Goal: Information Seeking & Learning: Learn about a topic

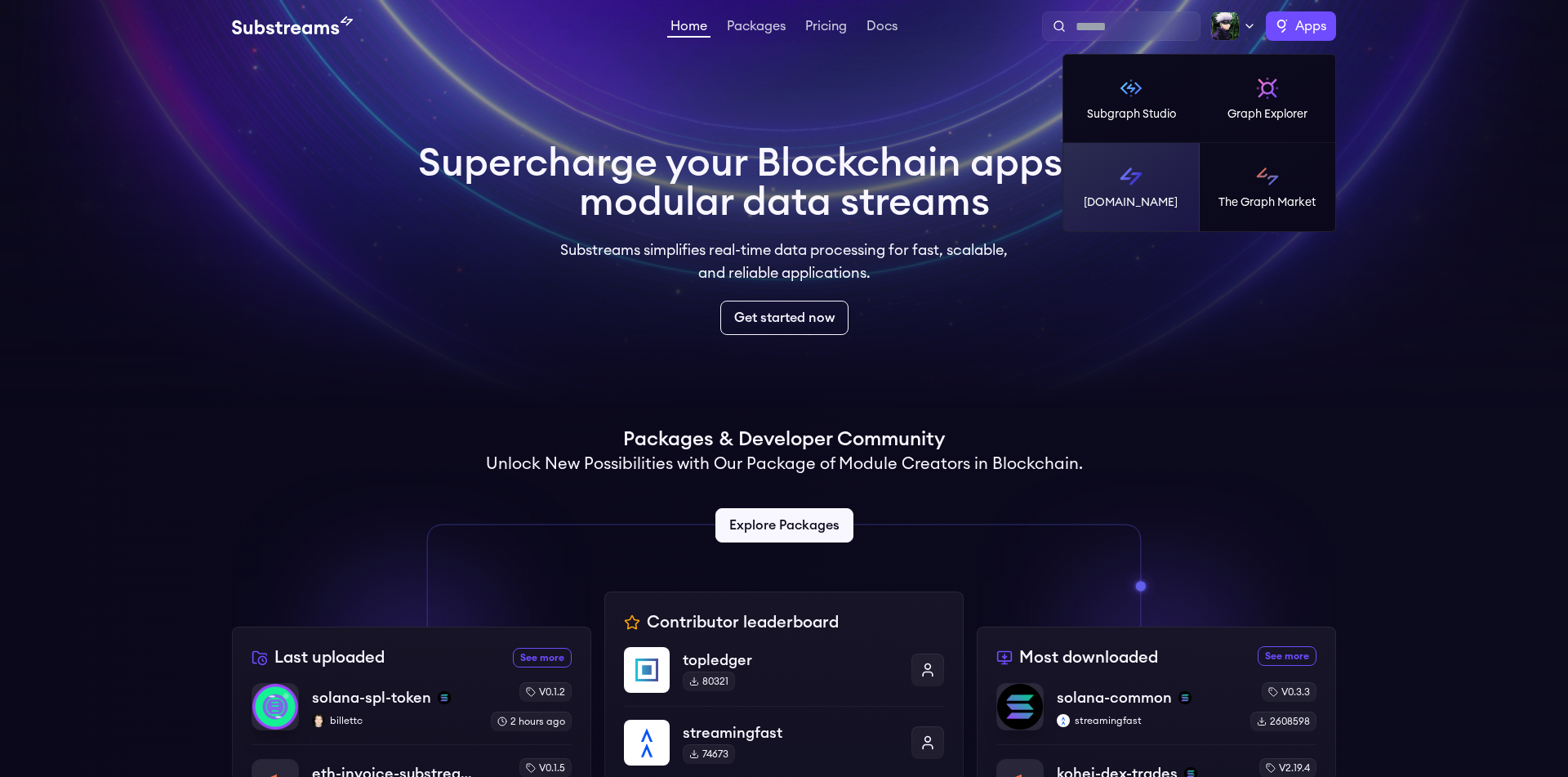
click at [1172, 203] on p "[DOMAIN_NAME]" at bounding box center [1131, 203] width 94 height 17
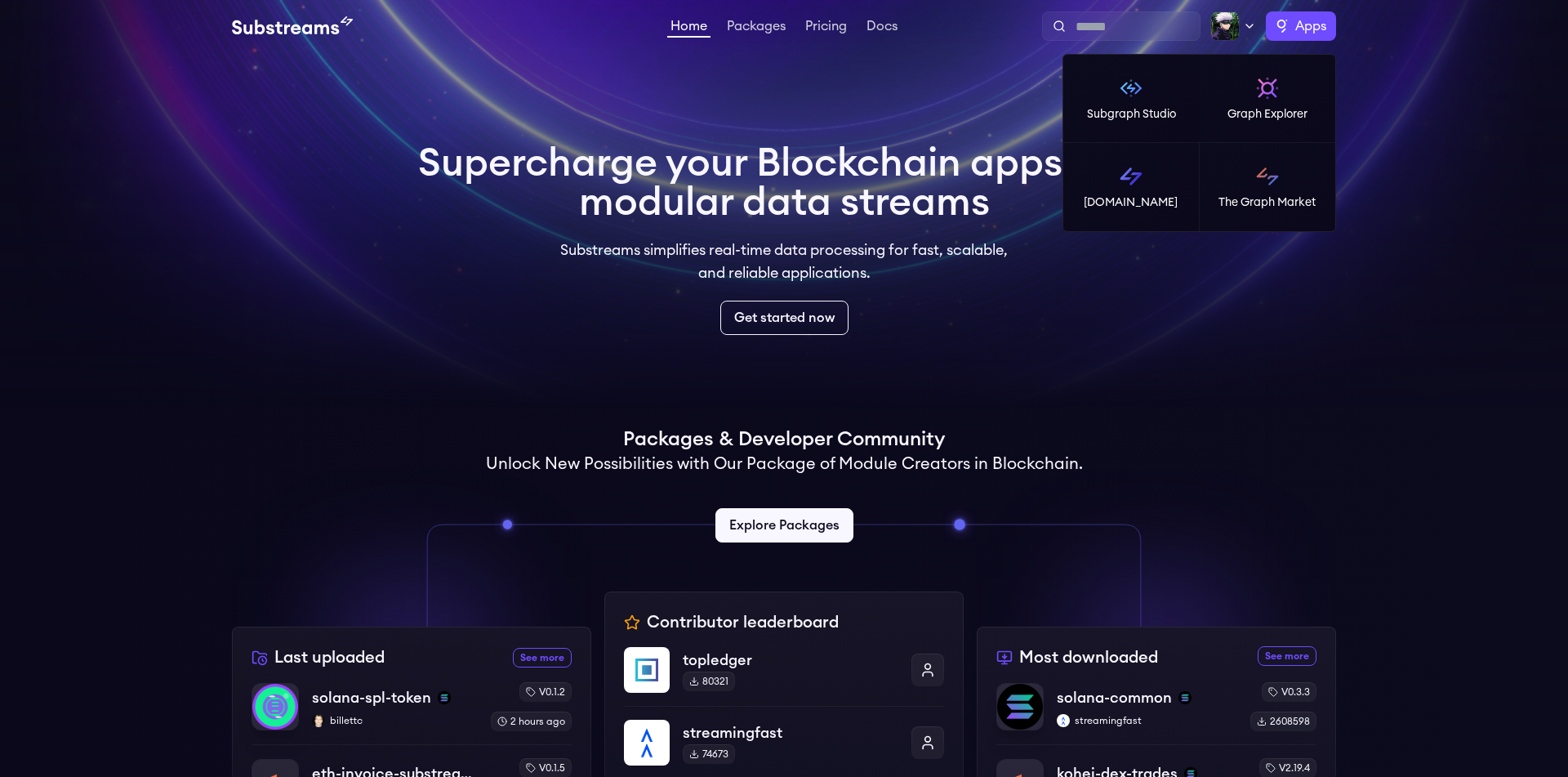
click at [1309, 35] on span "Apps" at bounding box center [1311, 26] width 31 height 20
click at [1307, 108] on p "Graph Explorer" at bounding box center [1268, 114] width 80 height 17
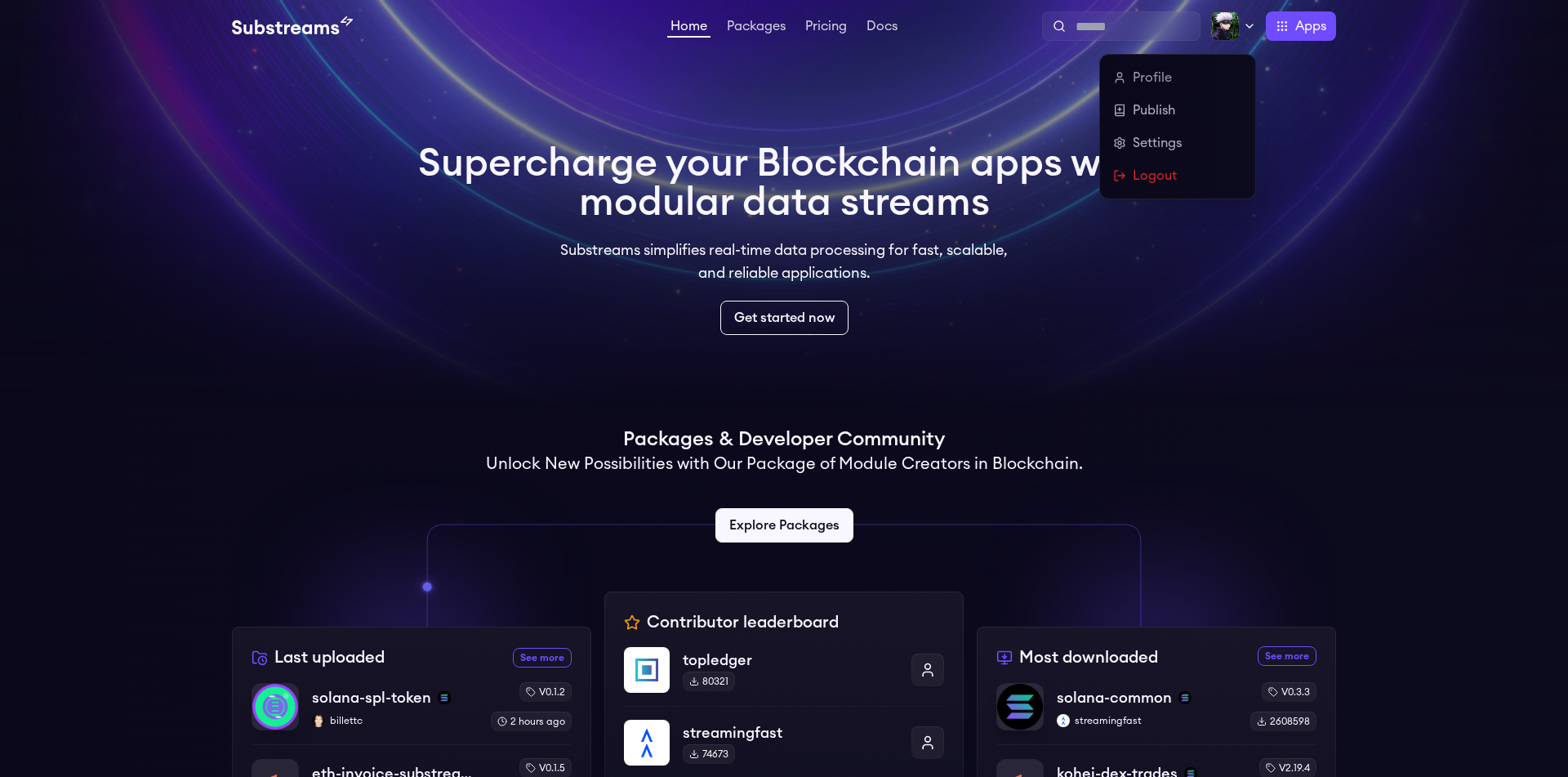
click at [1246, 31] on icon at bounding box center [1249, 26] width 13 height 13
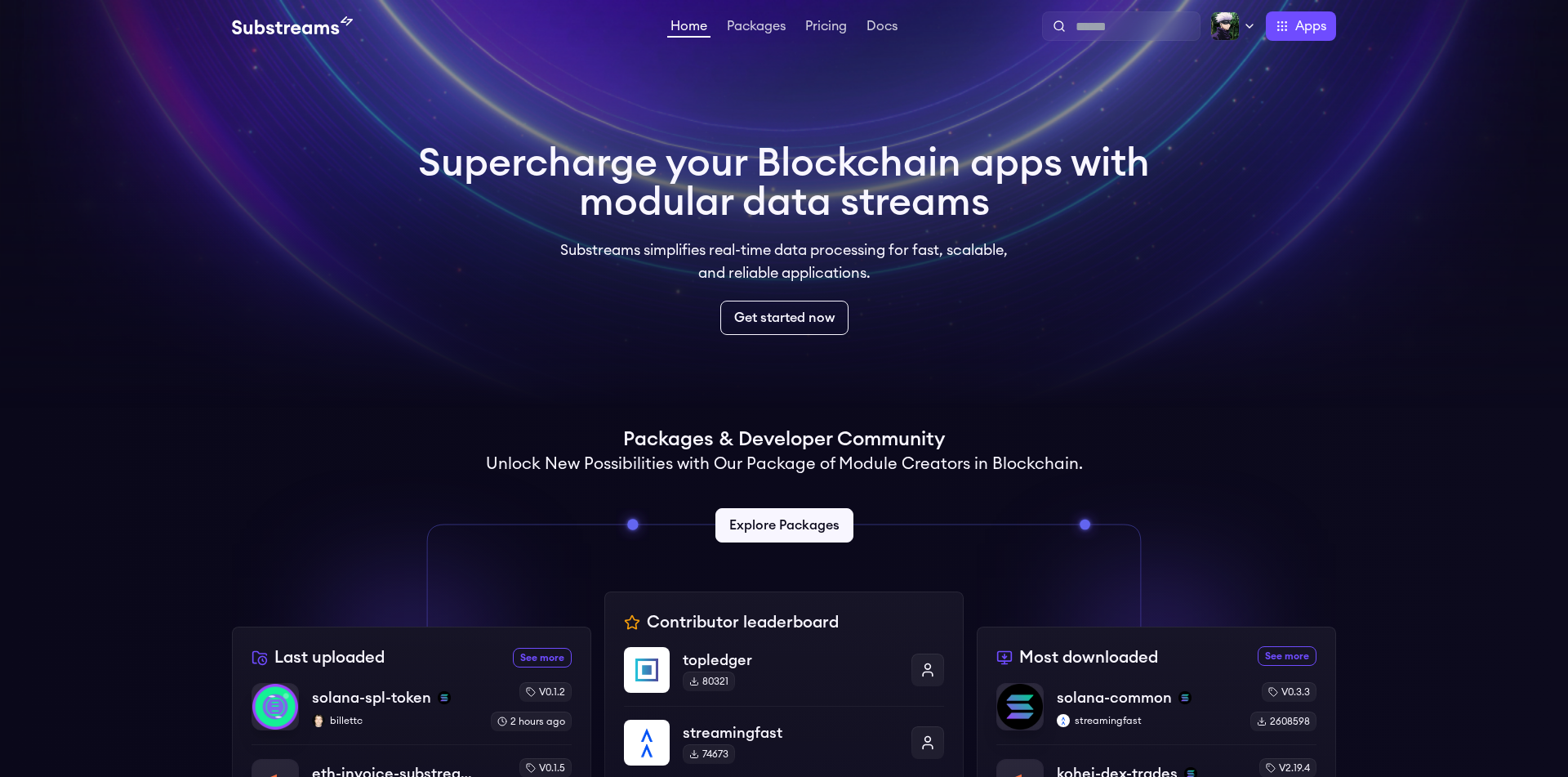
click at [0, 140] on video at bounding box center [784, 204] width 1568 height 409
click at [736, 319] on link "Get started now" at bounding box center [784, 317] width 135 height 36
click at [755, 32] on link "Packages" at bounding box center [756, 28] width 65 height 17
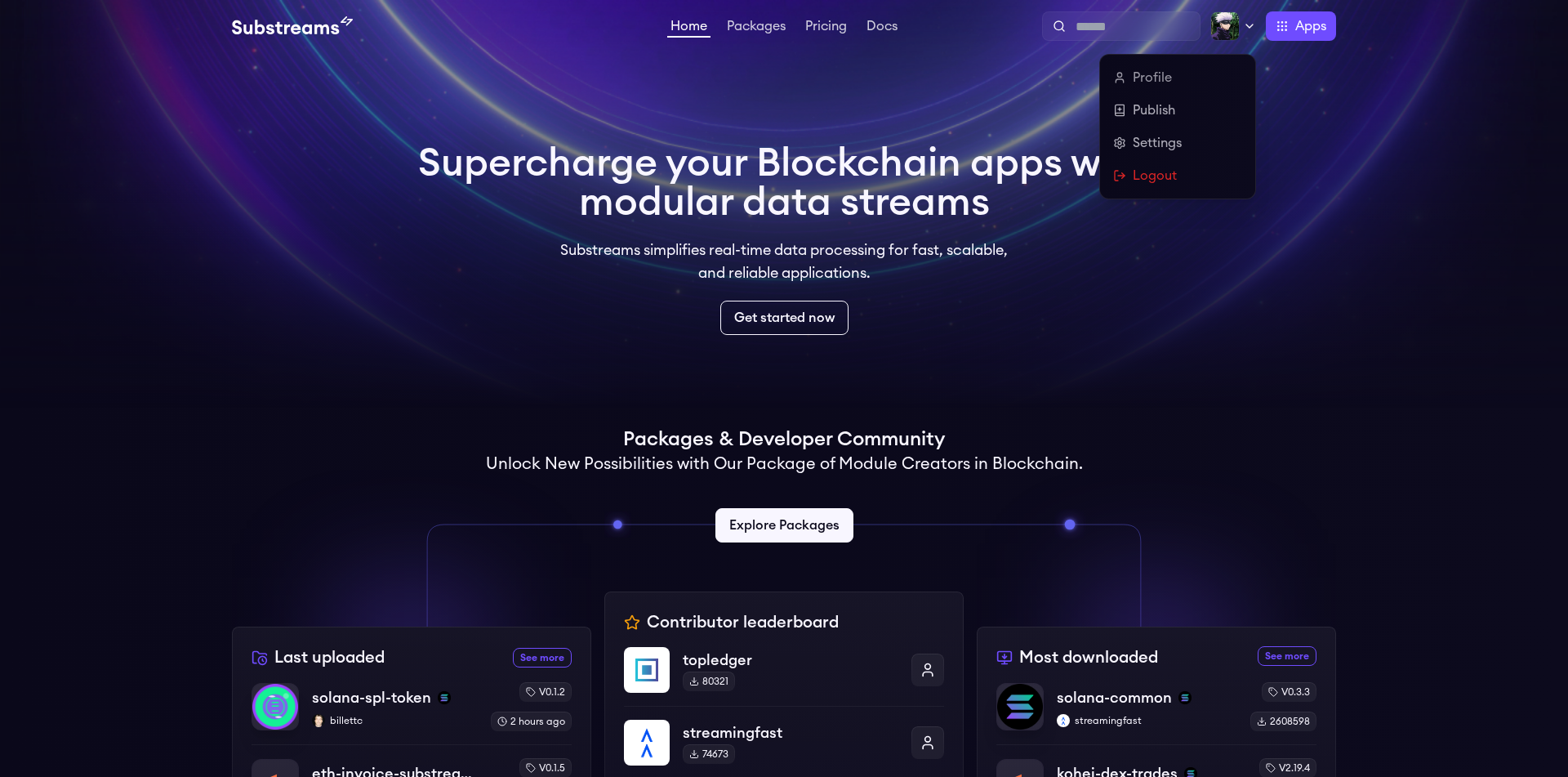
click at [1246, 28] on icon at bounding box center [1249, 26] width 13 height 13
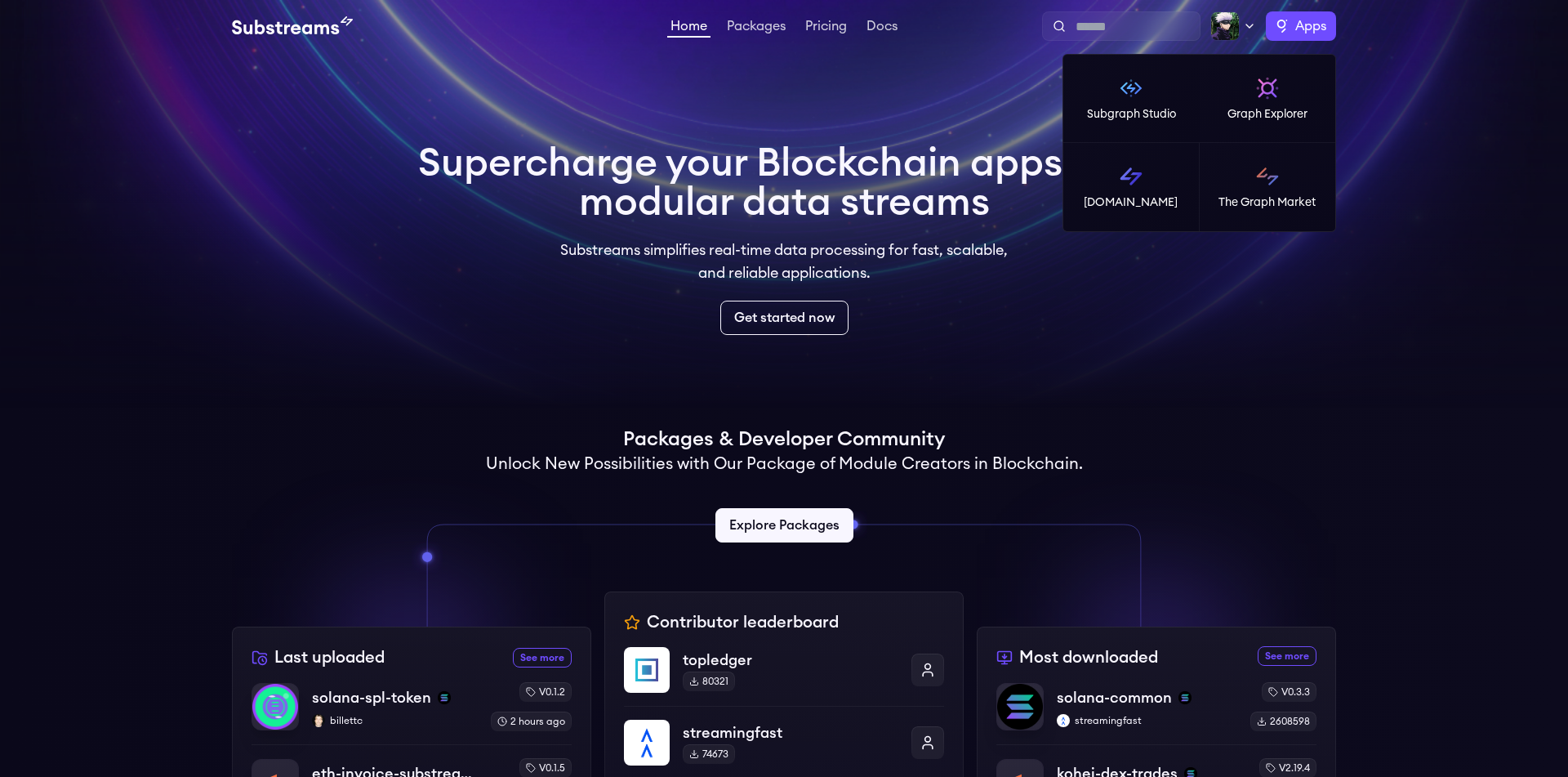
click at [1318, 36] on label "Apps" at bounding box center [1301, 26] width 70 height 30
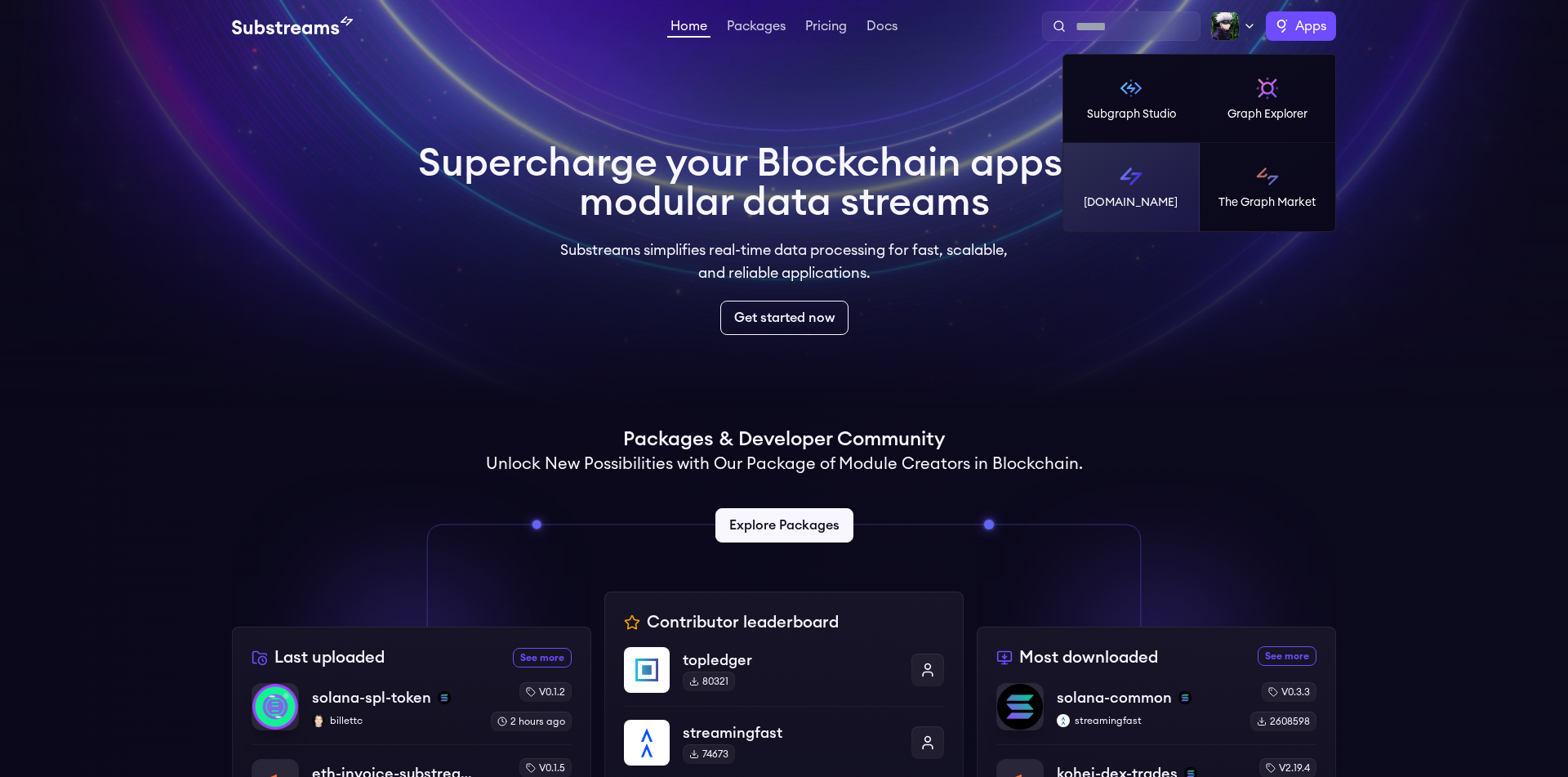
click at [1169, 198] on p "[DOMAIN_NAME]" at bounding box center [1131, 203] width 94 height 17
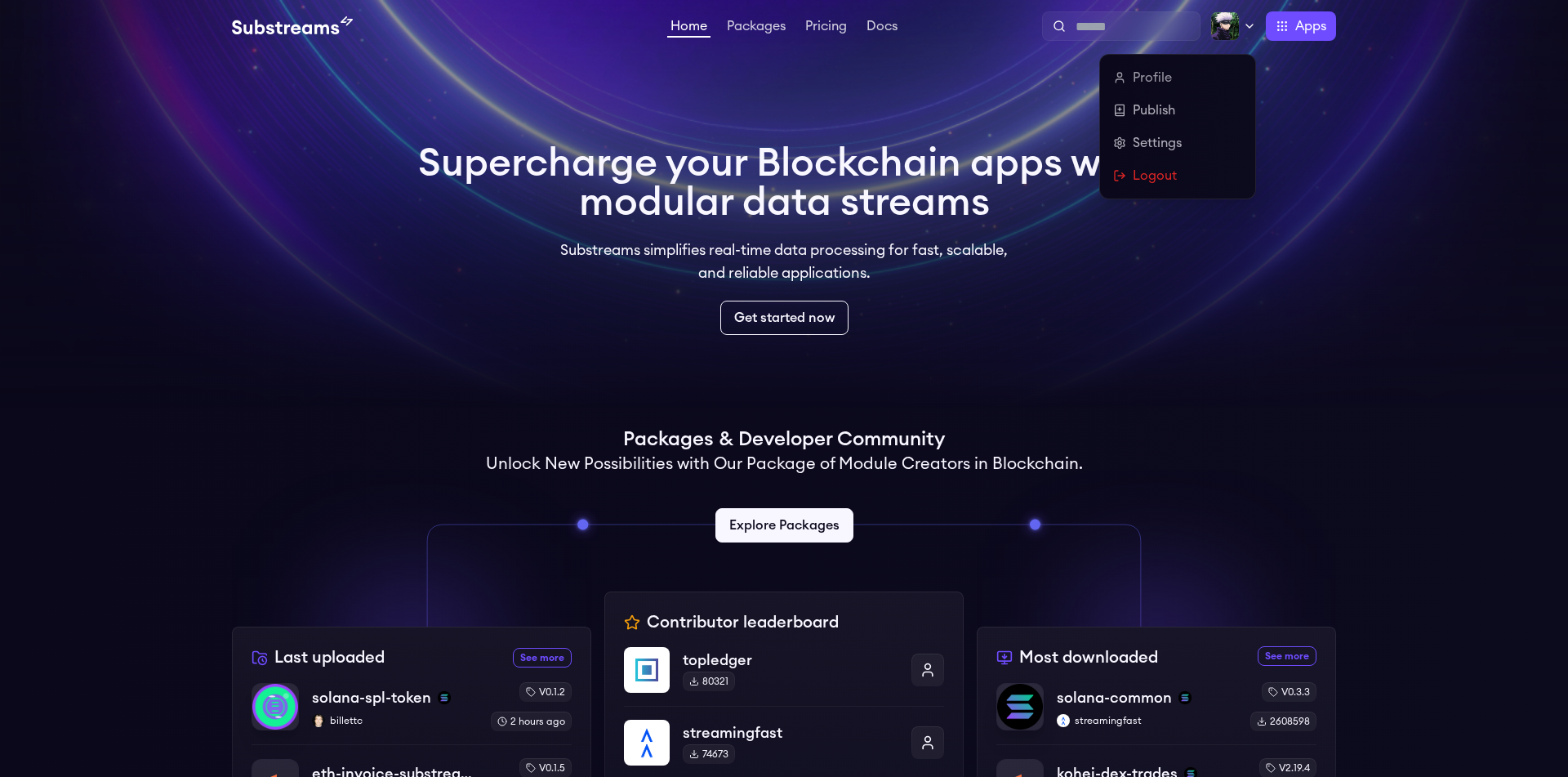
click at [1237, 19] on img at bounding box center [1225, 26] width 30 height 30
click at [1146, 84] on link "Profile" at bounding box center [1177, 78] width 129 height 20
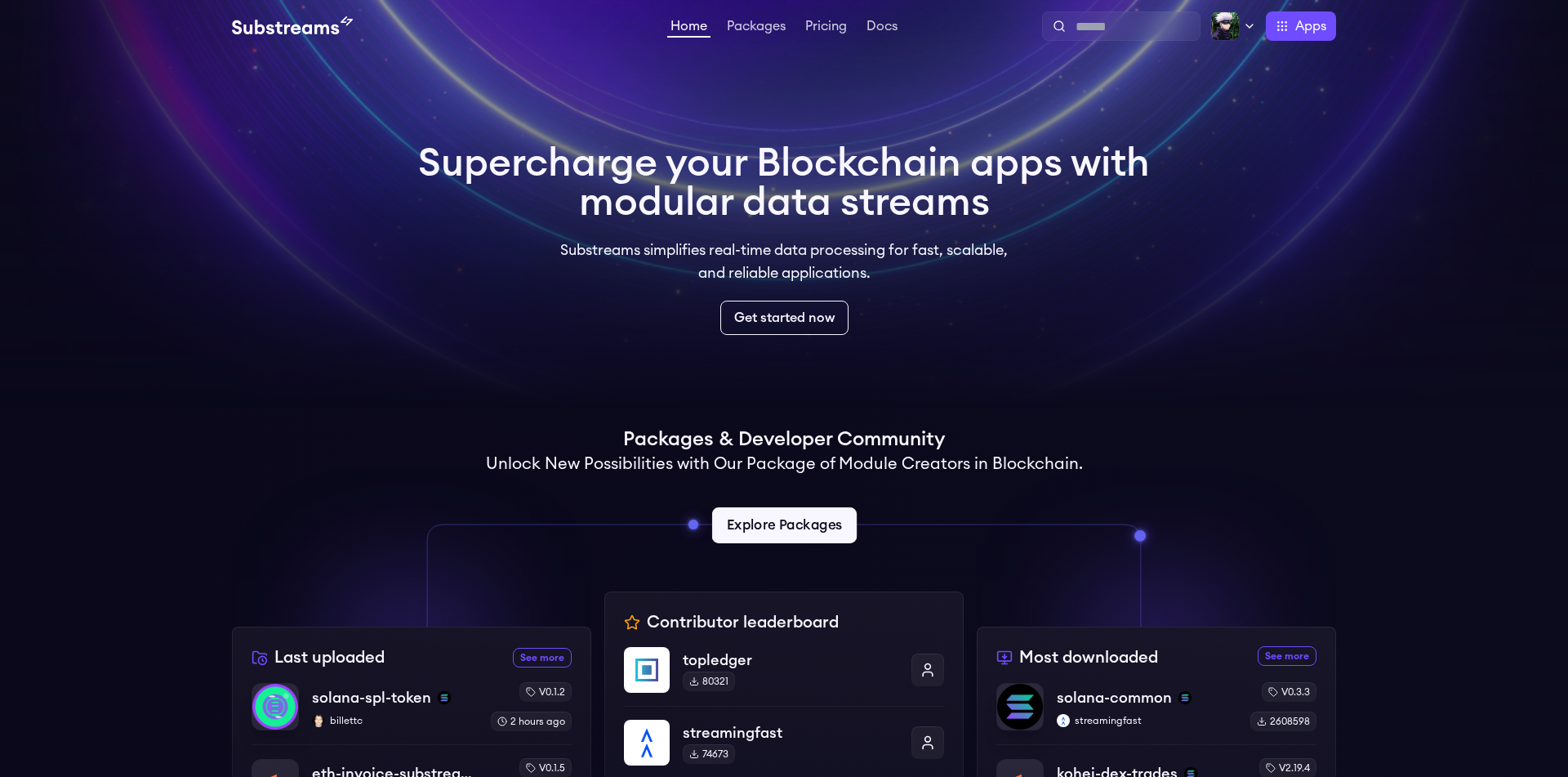
click at [781, 513] on link "Explore Packages" at bounding box center [784, 525] width 145 height 36
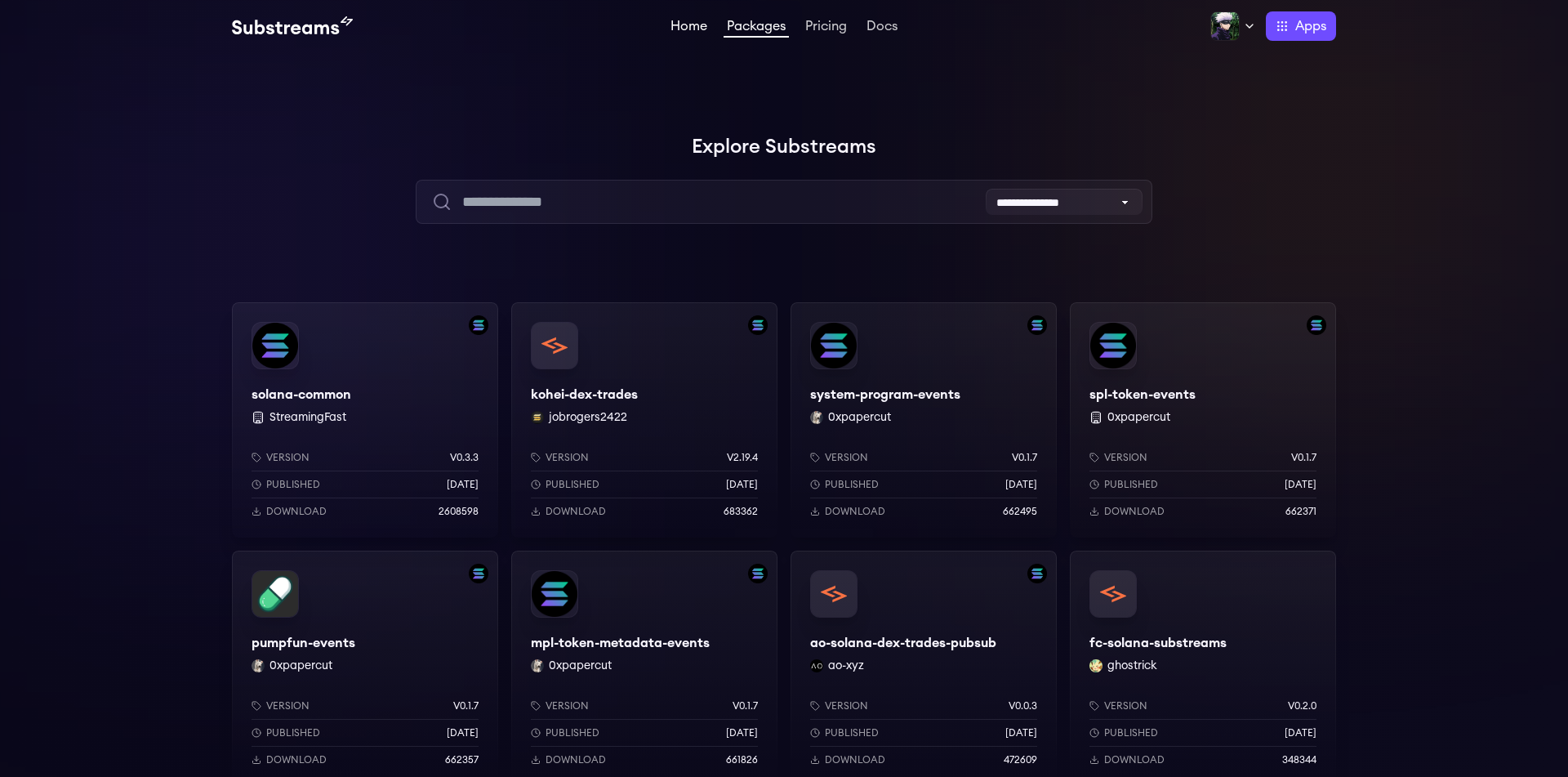
click at [687, 27] on link "Home" at bounding box center [688, 28] width 43 height 17
click at [1248, 26] on icon at bounding box center [1249, 26] width 13 height 13
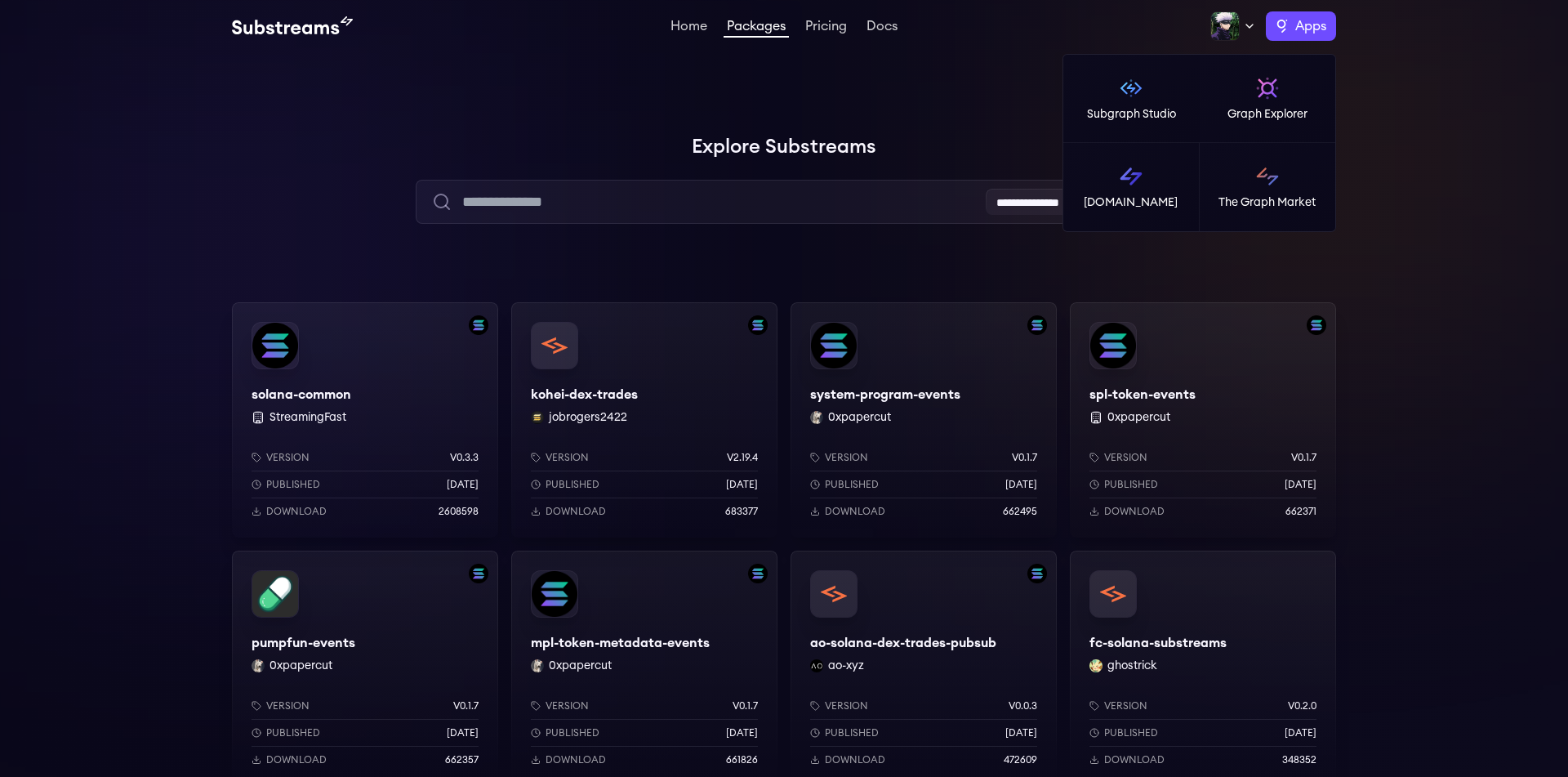
click at [1312, 36] on label "Apps" at bounding box center [1301, 26] width 70 height 30
click at [1148, 83] on link "Subgraph Studio" at bounding box center [1131, 98] width 137 height 89
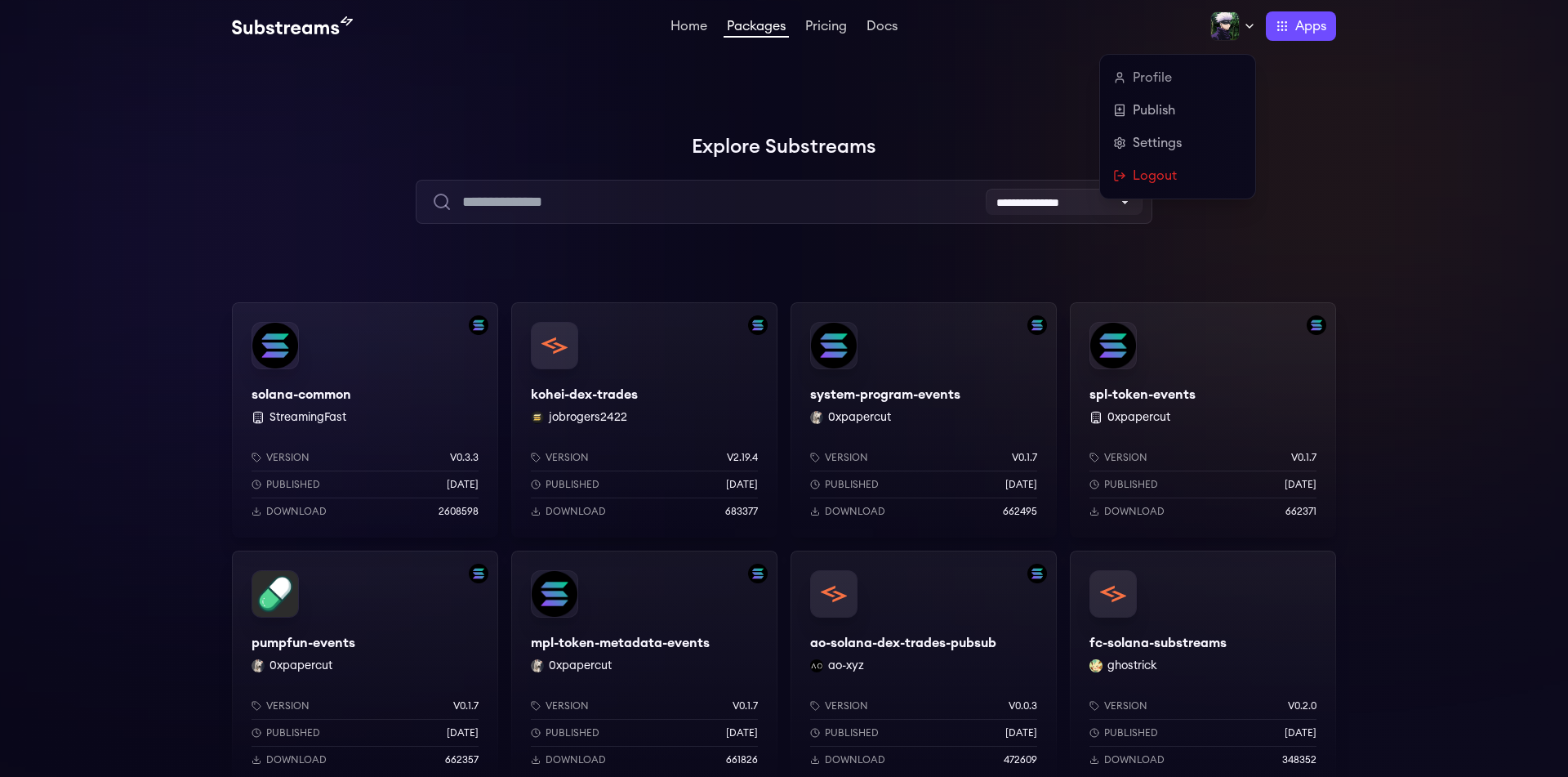
click at [1245, 32] on div at bounding box center [1233, 26] width 46 height 30
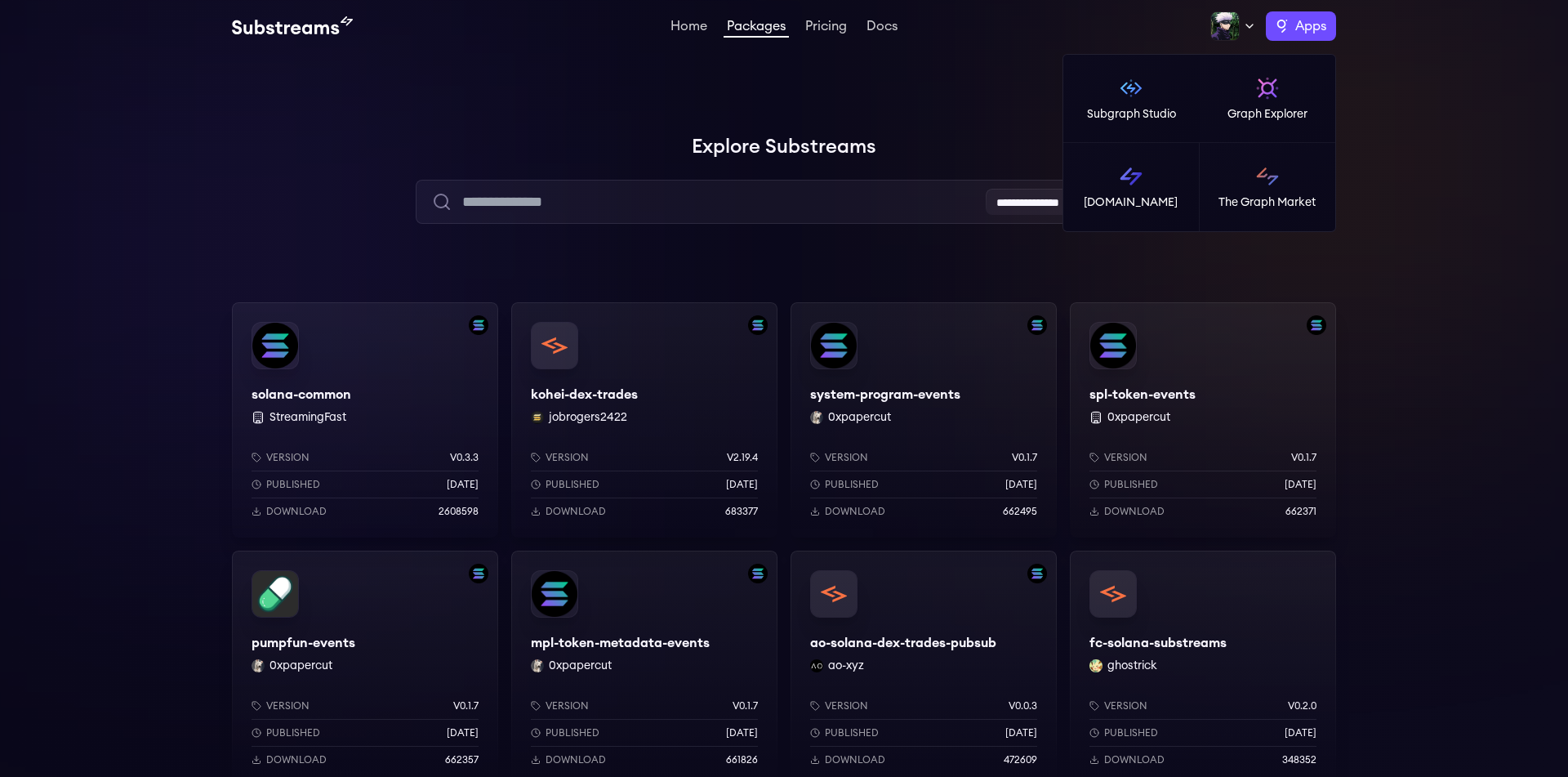
click at [1304, 27] on span "Apps" at bounding box center [1311, 26] width 31 height 20
click at [1147, 212] on link "[DOMAIN_NAME]" at bounding box center [1131, 187] width 137 height 89
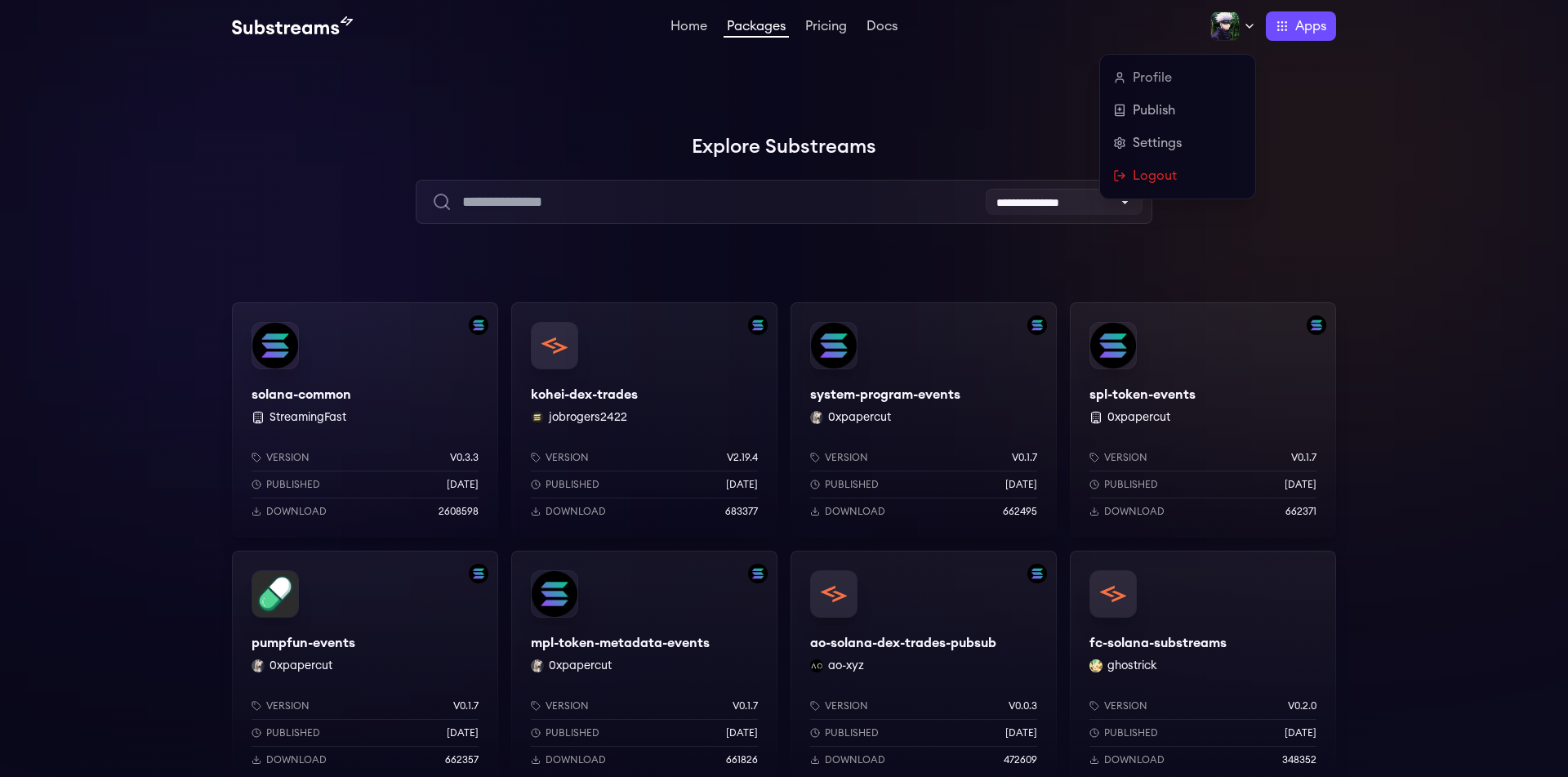
click at [1254, 19] on div at bounding box center [1233, 26] width 46 height 30
click at [1183, 74] on link "Profile" at bounding box center [1177, 78] width 129 height 20
click at [1124, 79] on icon at bounding box center [1120, 78] width 13 height 13
click at [618, 353] on div "kohei-dex-trades jobrogers2422 Version v2.19.4 Published 1 months ago Download …" at bounding box center [645, 420] width 266 height 235
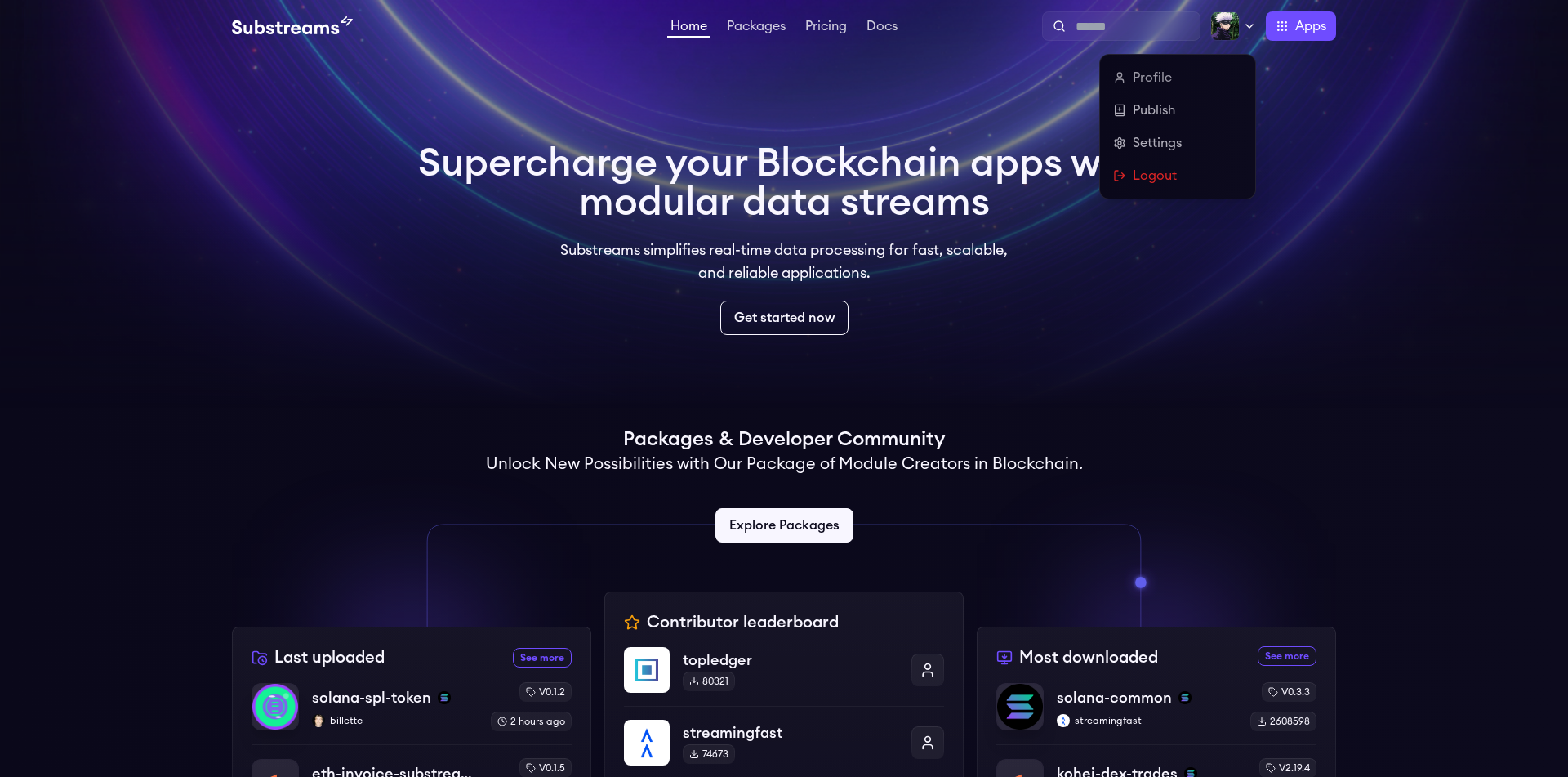
click at [1243, 24] on icon at bounding box center [1249, 26] width 13 height 13
click at [1198, 151] on link "Settings" at bounding box center [1177, 143] width 129 height 20
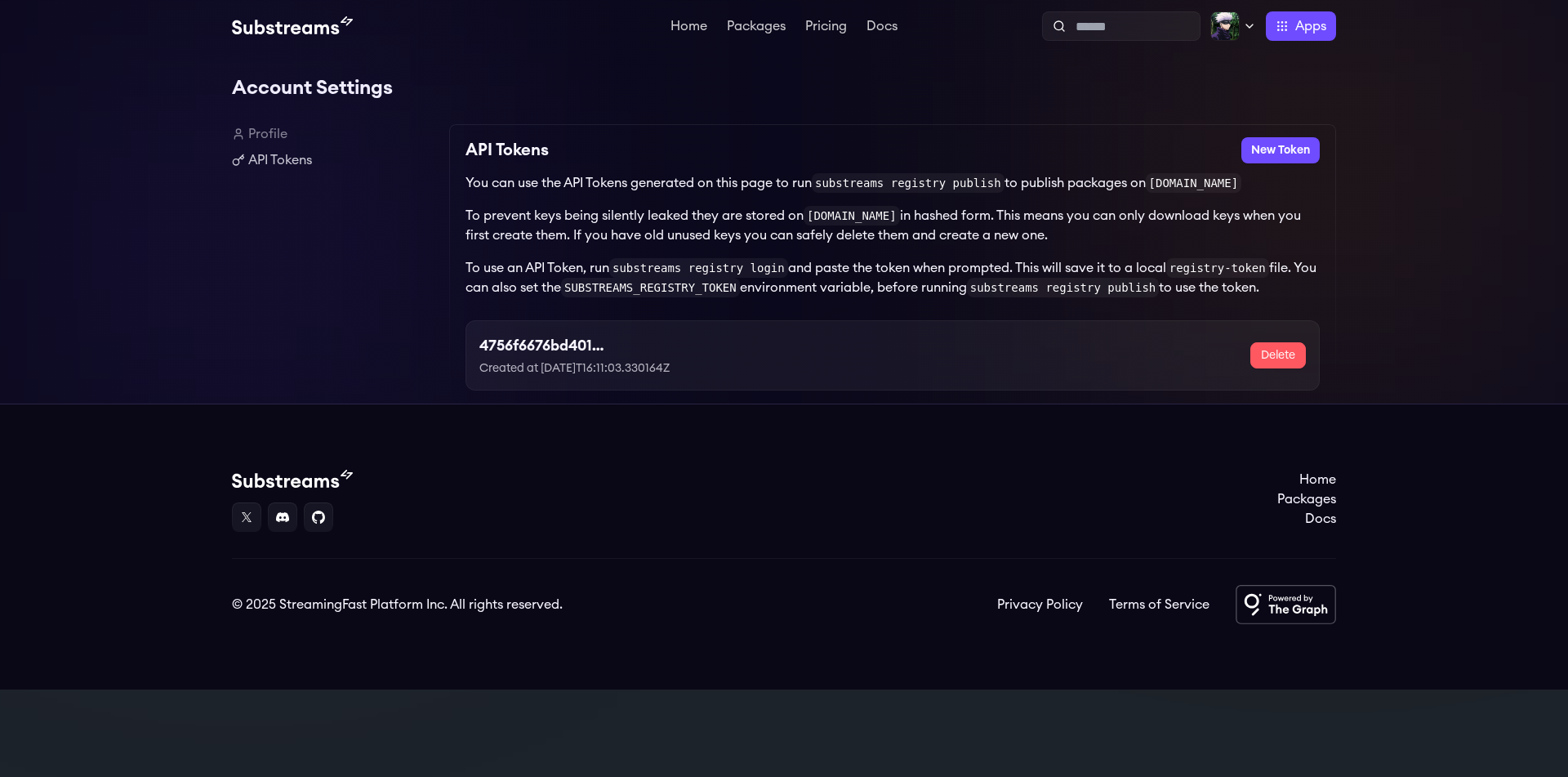
click at [724, 383] on div "4756f6676bd40136e41671827ca11d65 Created at [DATE]T16:11:03.330164Z Delete" at bounding box center [893, 355] width 855 height 70
click at [285, 137] on link "Profile" at bounding box center [333, 134] width 204 height 20
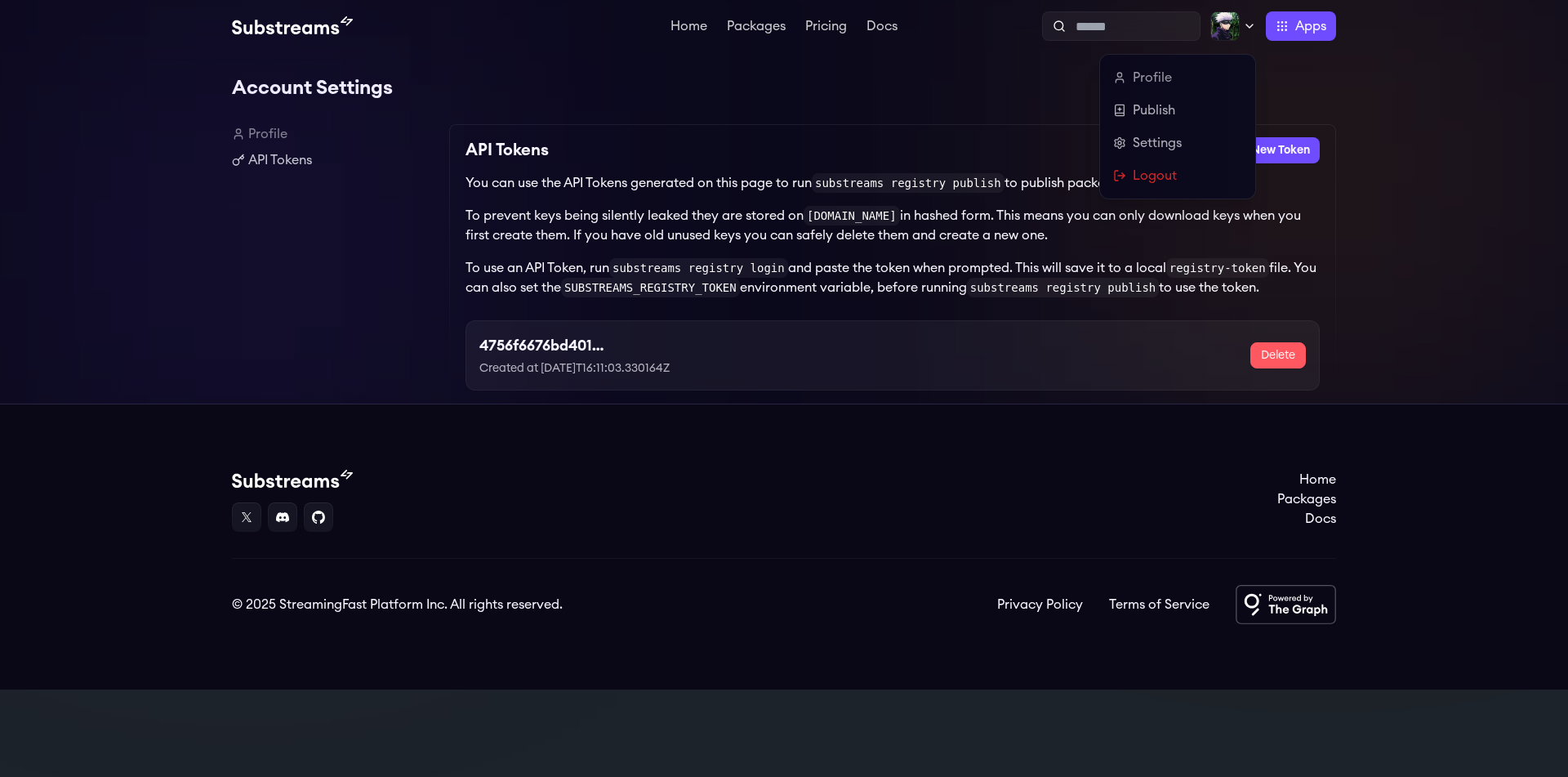
click at [1244, 25] on icon at bounding box center [1249, 26] width 13 height 13
click at [1180, 146] on link "Settings" at bounding box center [1177, 143] width 129 height 20
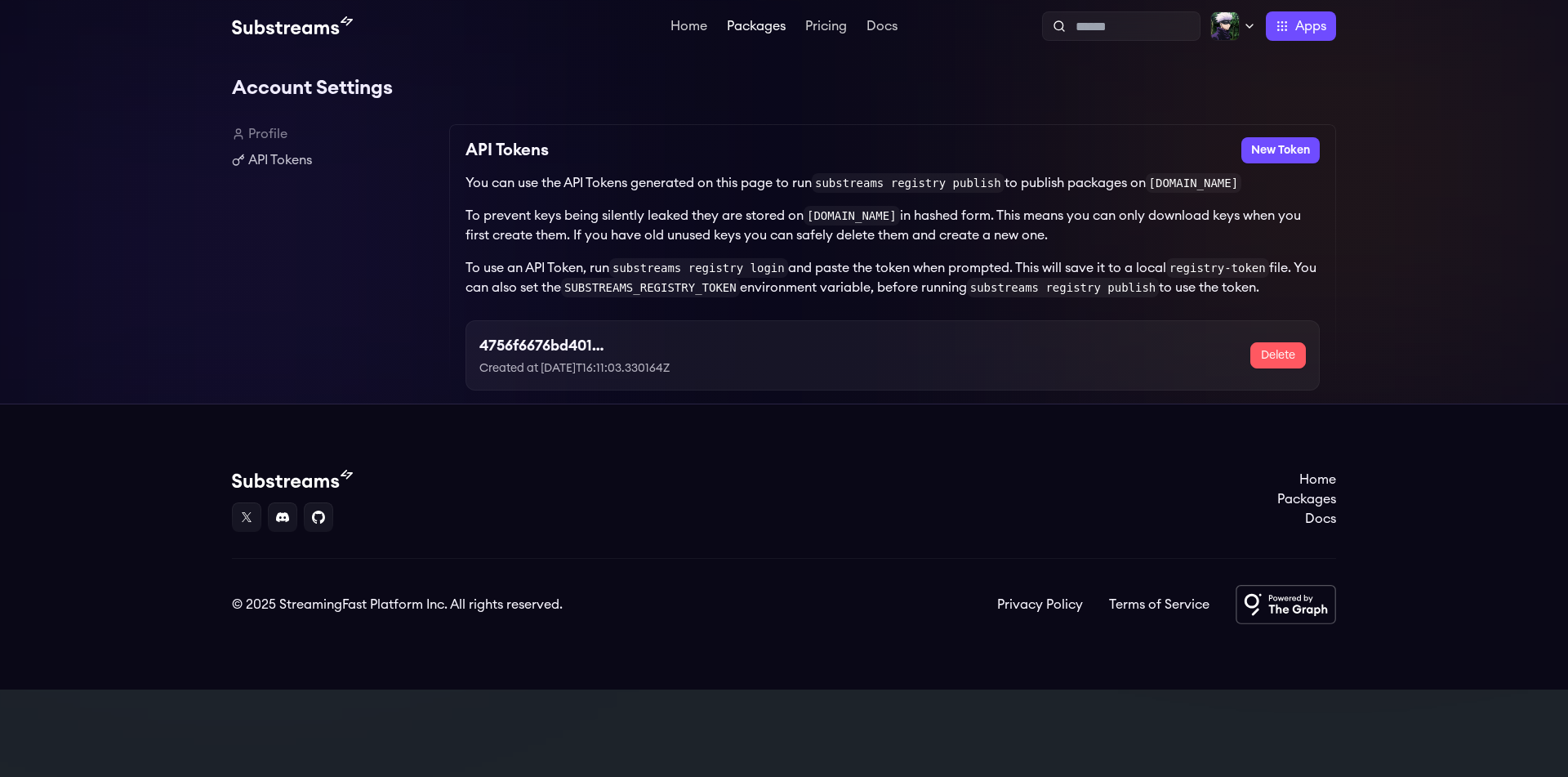
click at [755, 26] on link "Packages" at bounding box center [756, 28] width 65 height 17
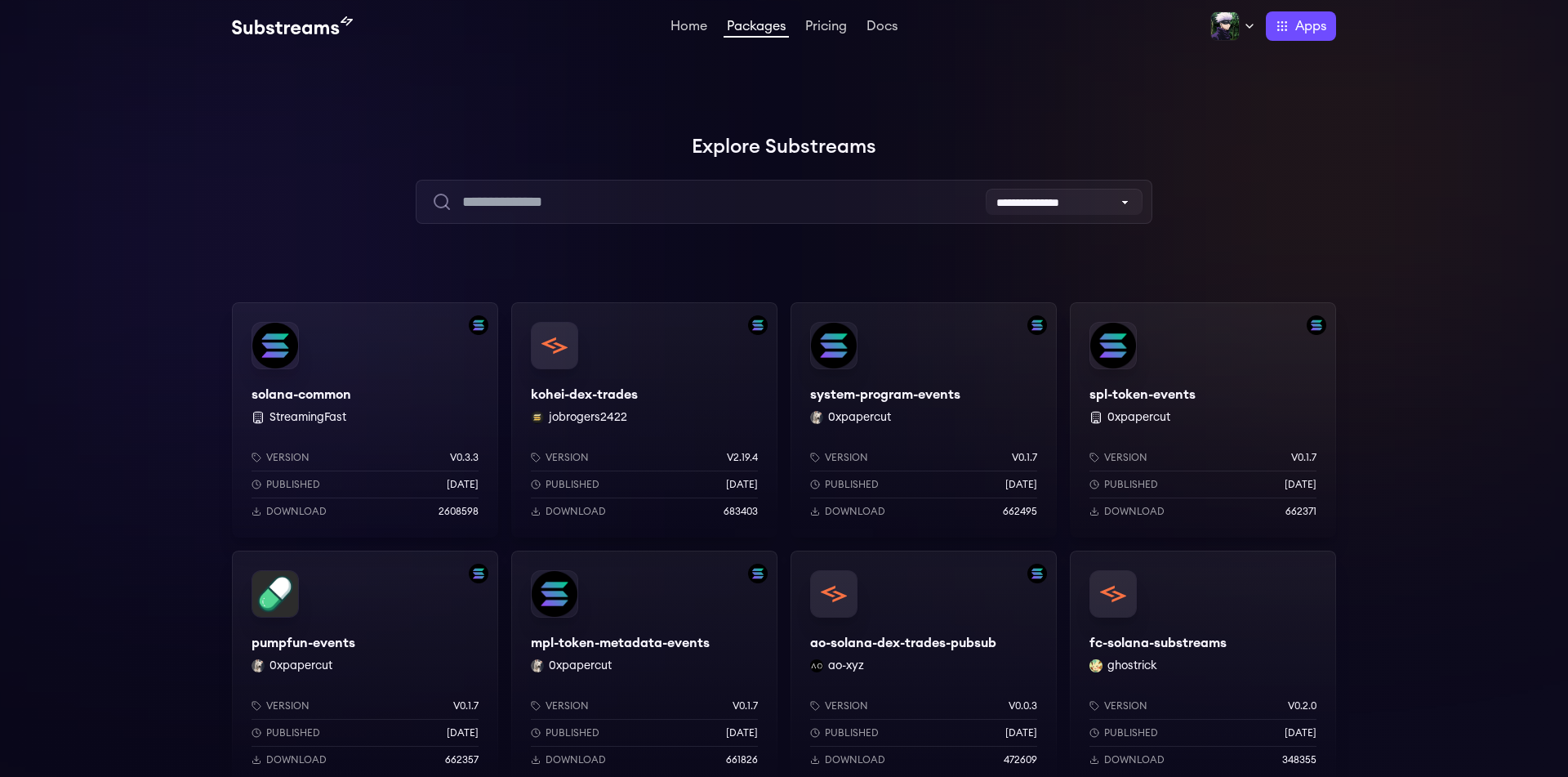
click at [698, 35] on link "Home" at bounding box center [688, 28] width 43 height 17
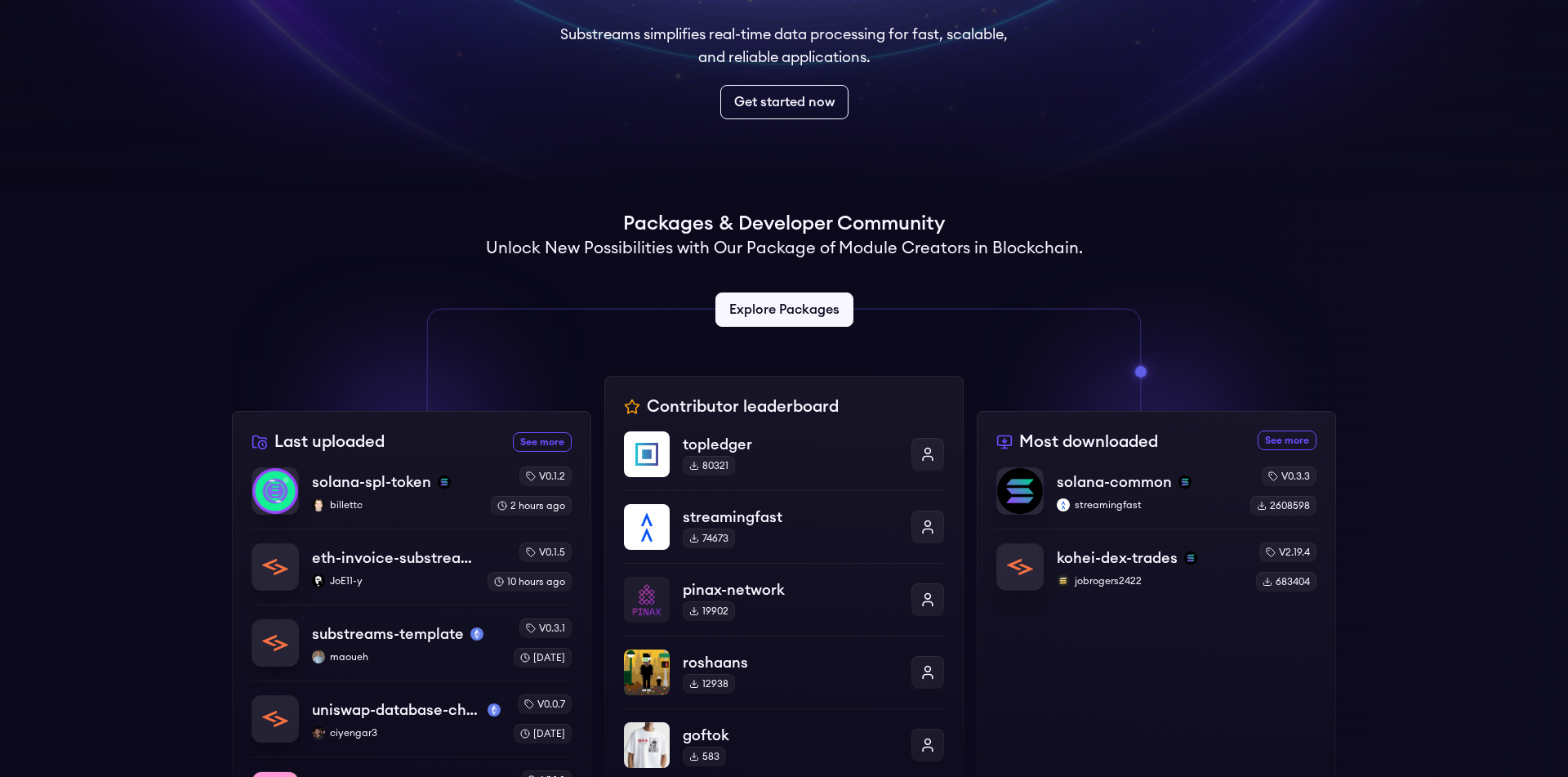
scroll to position [1119, 0]
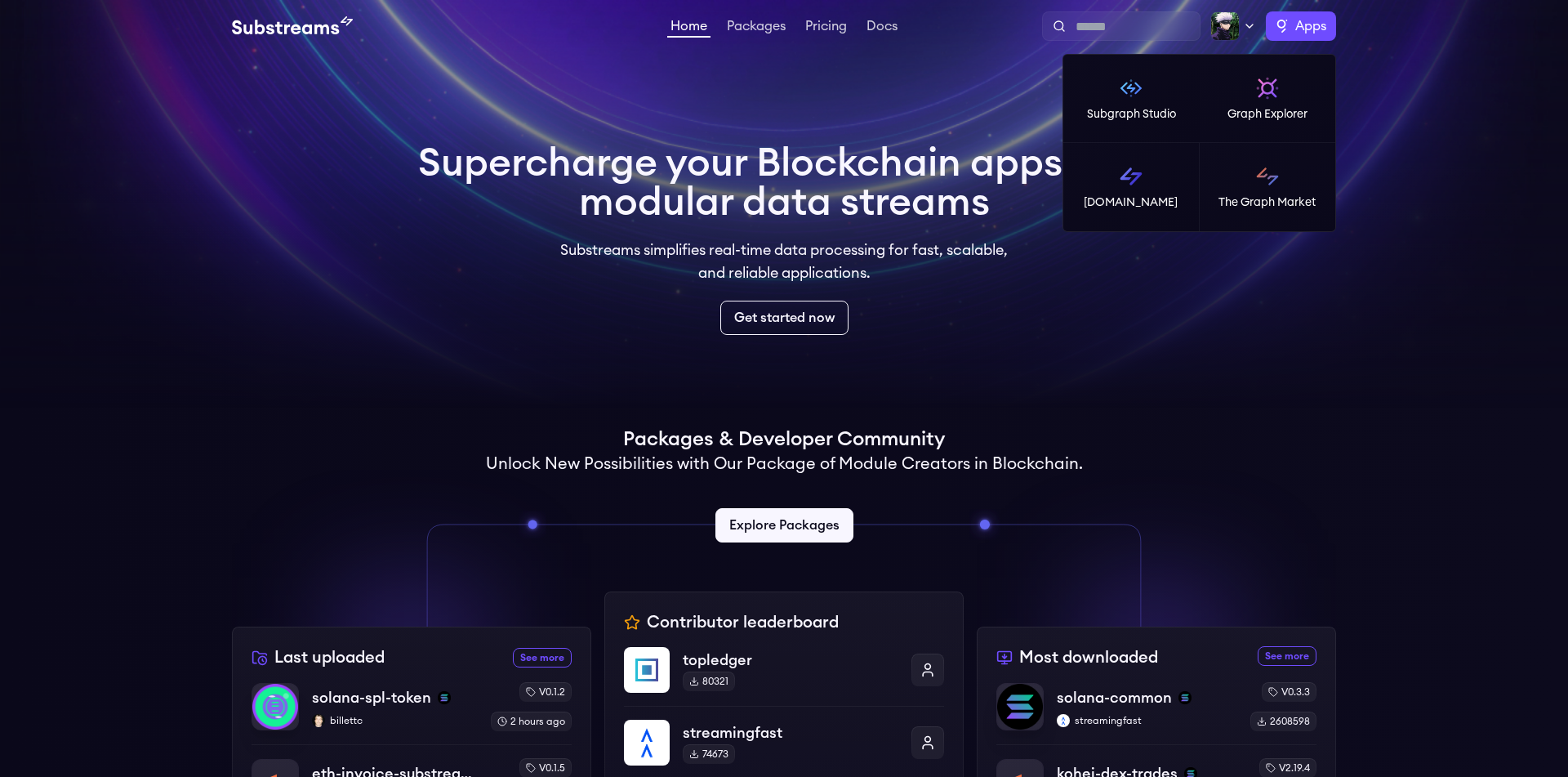
click at [1321, 13] on label "Apps" at bounding box center [1301, 26] width 70 height 30
click at [1293, 187] on link "The Graph Market" at bounding box center [1268, 187] width 137 height 89
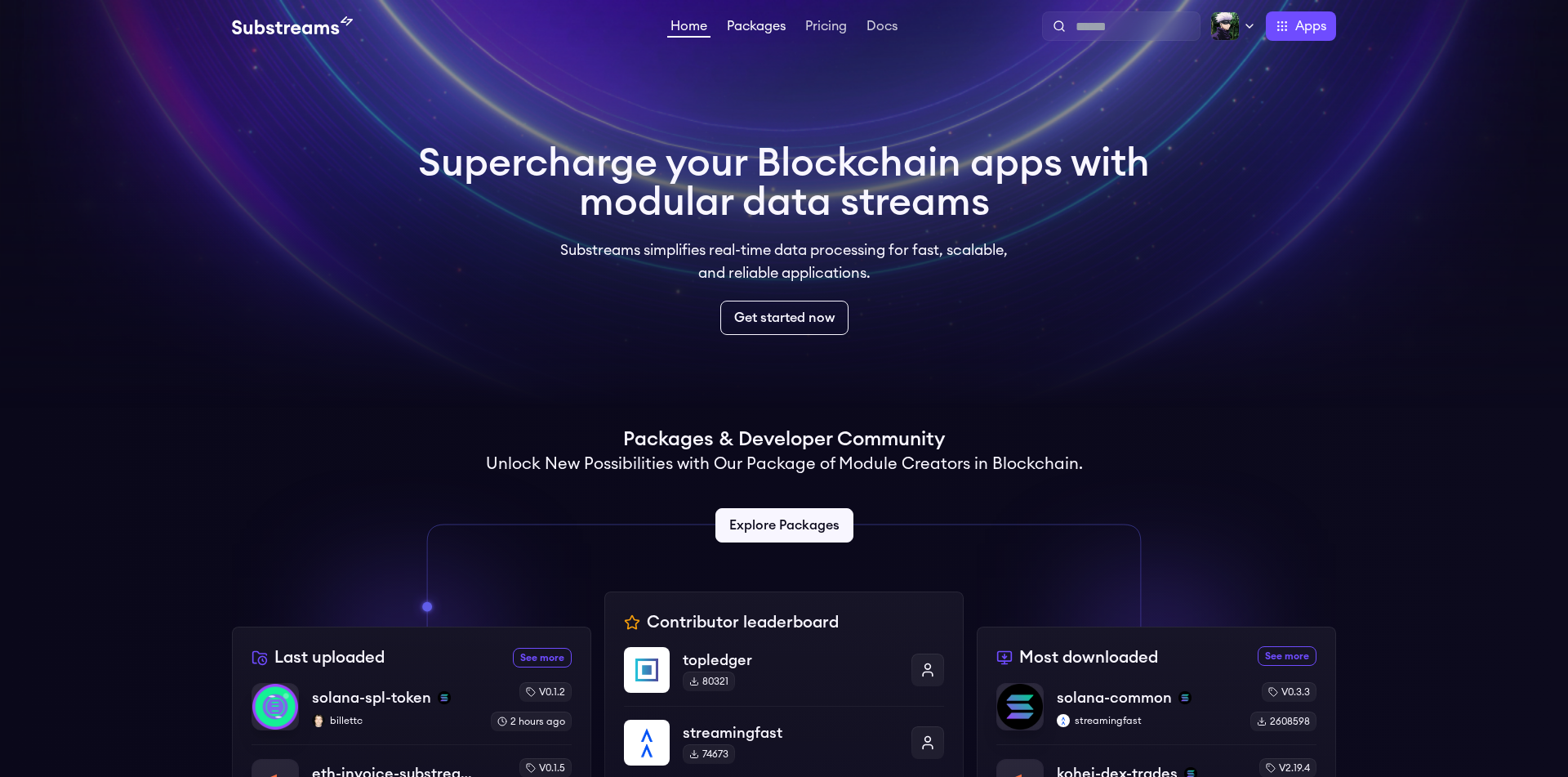
click at [749, 31] on link "Packages" at bounding box center [756, 28] width 65 height 17
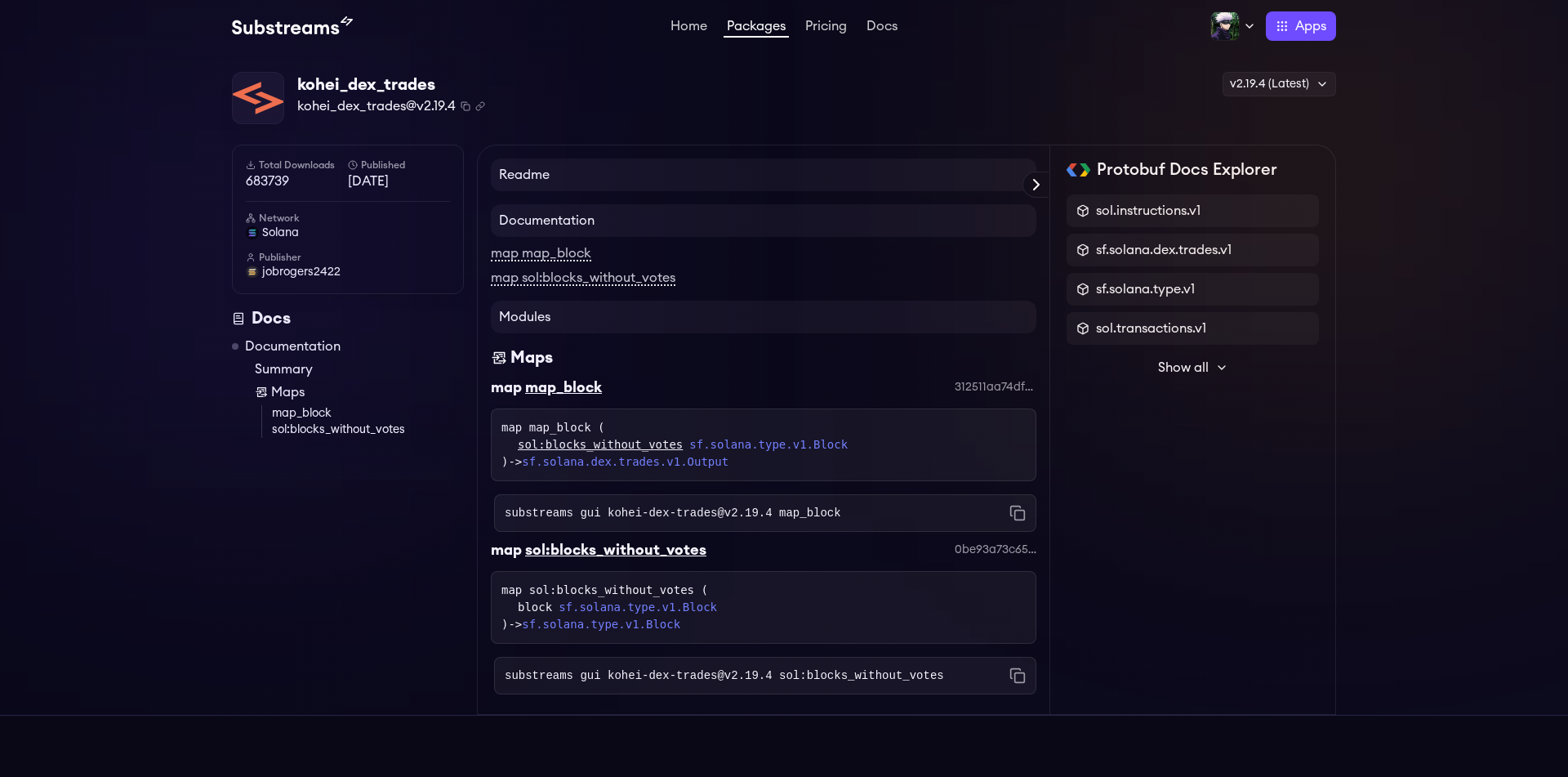
click at [276, 31] on img at bounding box center [292, 26] width 121 height 20
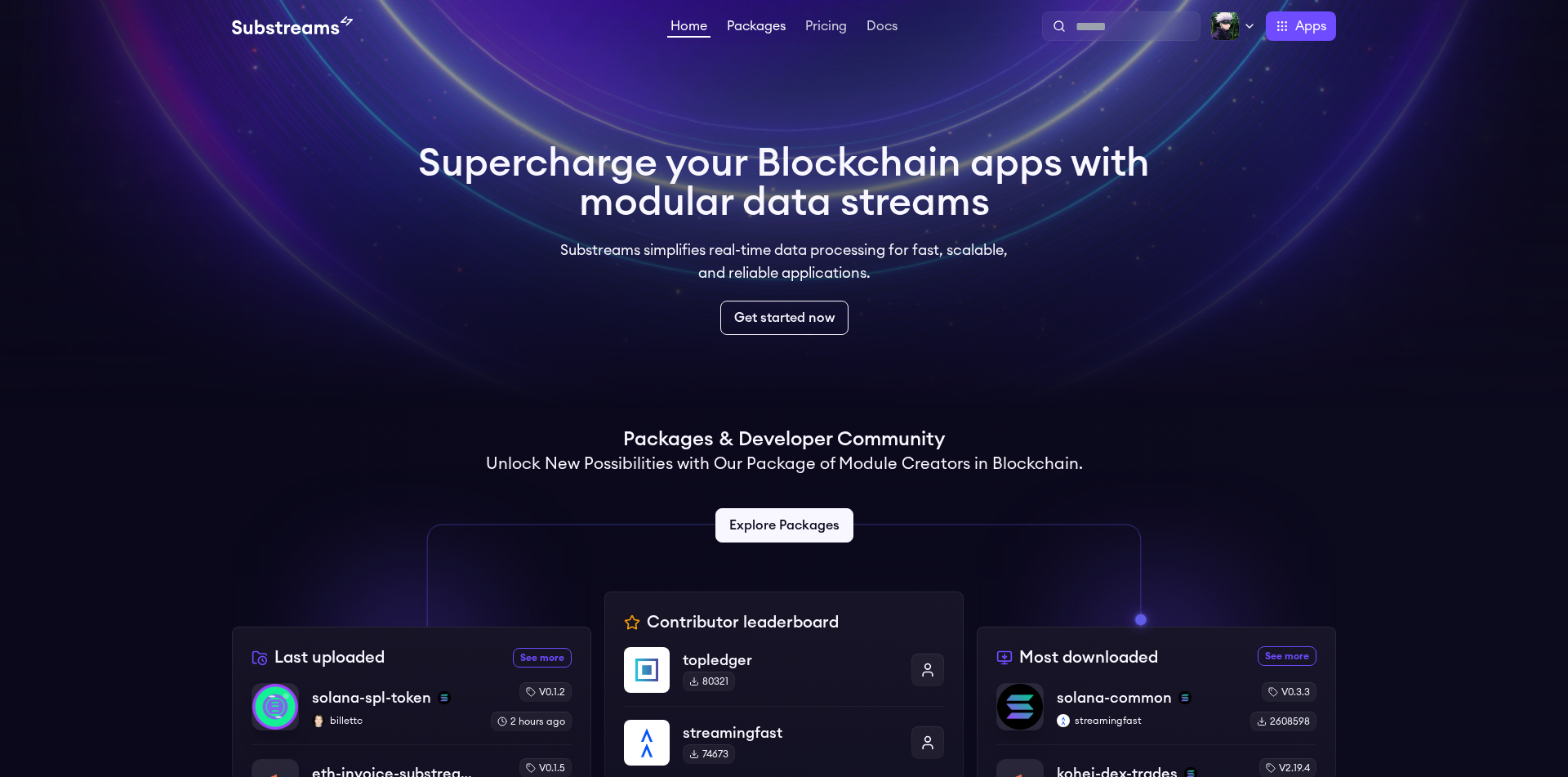
click at [744, 33] on link "Packages" at bounding box center [756, 28] width 65 height 17
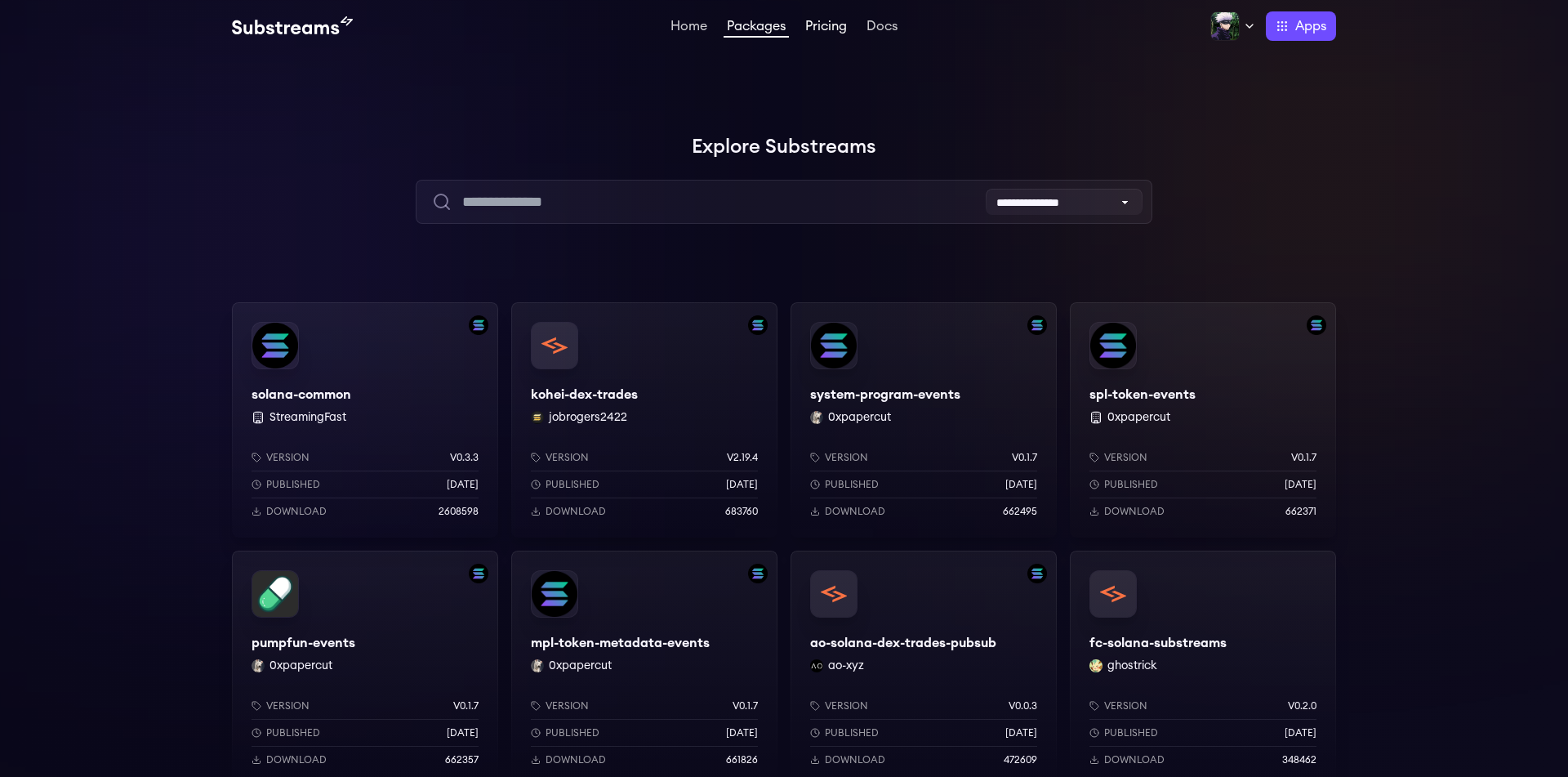
click at [830, 26] on link "Pricing" at bounding box center [826, 28] width 48 height 17
click at [820, 20] on link "Pricing" at bounding box center [826, 28] width 48 height 17
